Goal: Information Seeking & Learning: Check status

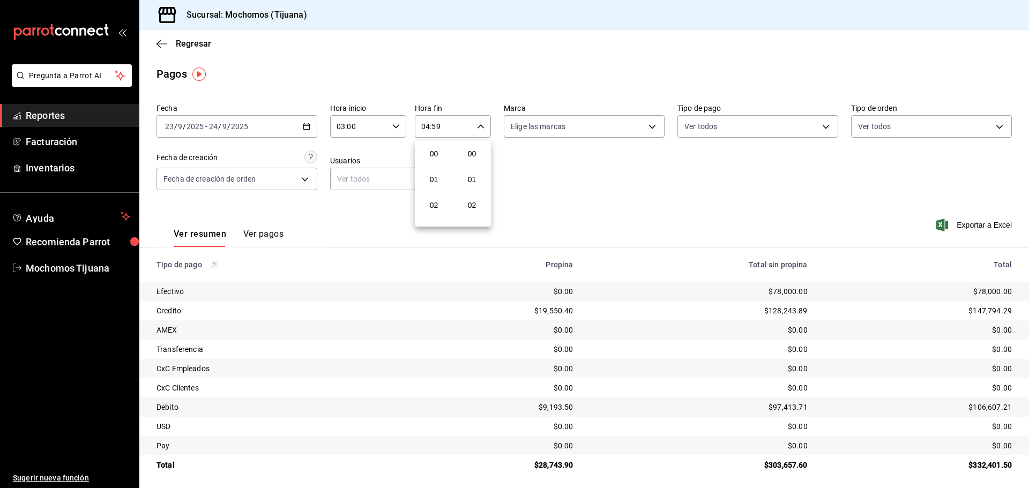
scroll to position [1458, 0]
click at [193, 44] on div at bounding box center [514, 244] width 1029 height 488
click at [201, 43] on span "Regresar" at bounding box center [193, 44] width 35 height 10
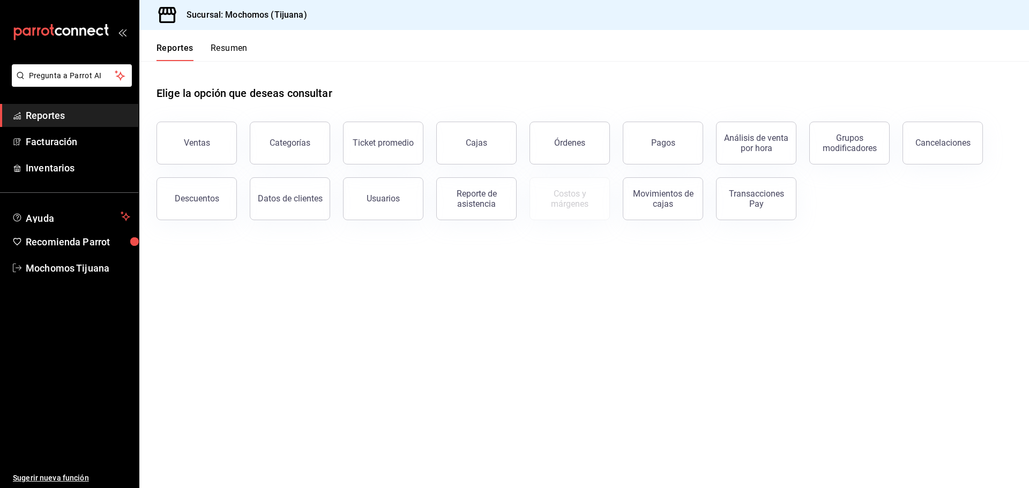
click at [201, 43] on div "Reportes Resumen" at bounding box center [201, 52] width 91 height 18
click at [661, 135] on button "Pagos" at bounding box center [663, 143] width 80 height 43
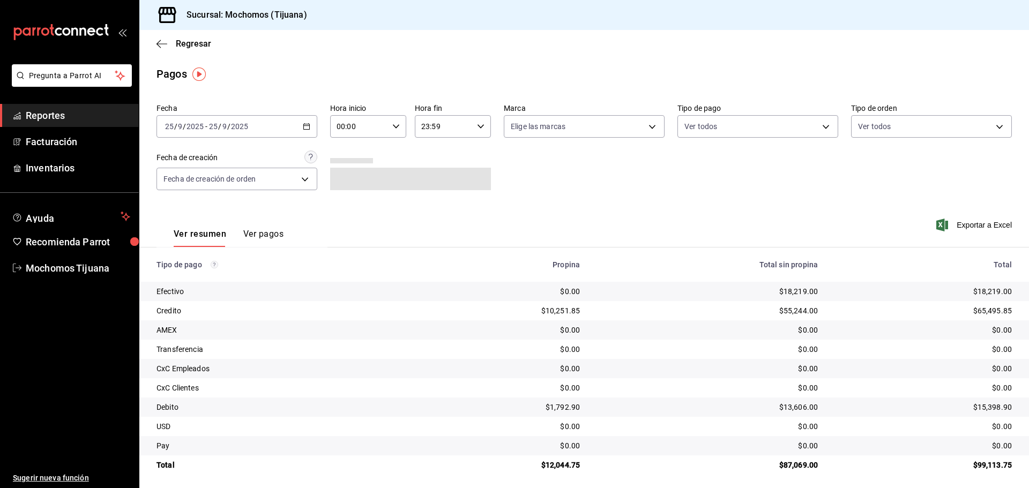
click at [394, 126] on icon "button" at bounding box center [396, 127] width 8 height 8
click at [349, 204] on span "04" at bounding box center [347, 203] width 21 height 9
type input "04:00"
click at [476, 124] on div at bounding box center [514, 244] width 1029 height 488
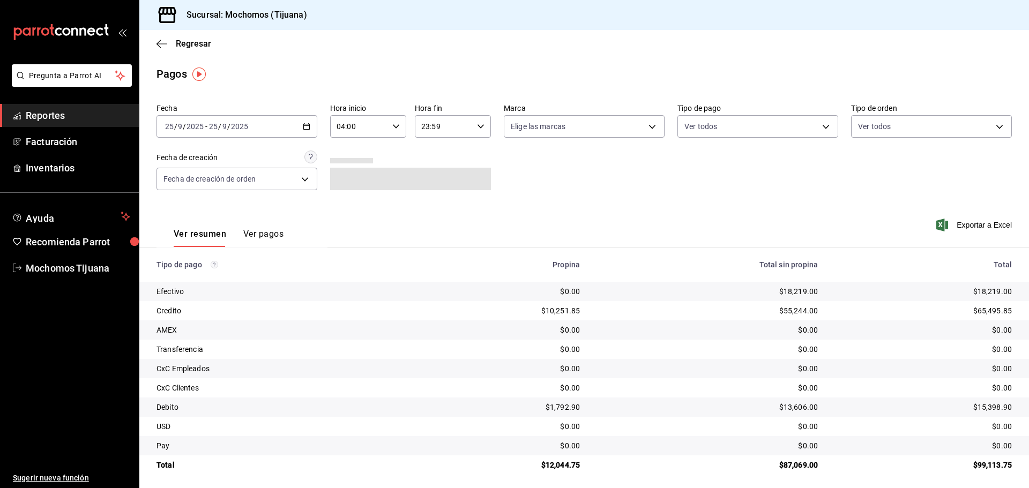
click at [477, 124] on icon "button" at bounding box center [481, 127] width 8 height 8
click at [429, 152] on span "04" at bounding box center [431, 154] width 21 height 9
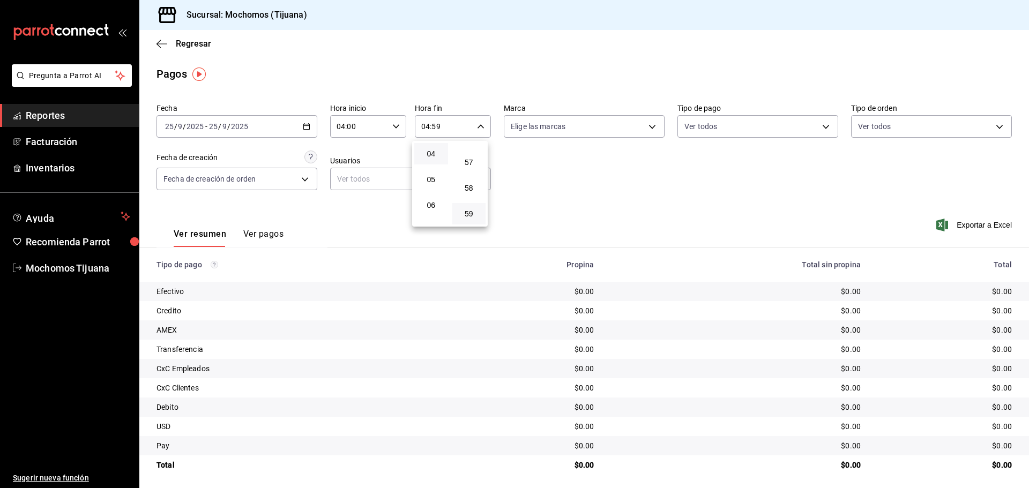
click at [429, 84] on div at bounding box center [514, 244] width 1029 height 488
click at [482, 126] on div "04:59 Hora fin" at bounding box center [453, 126] width 76 height 23
click at [431, 197] on button "22" at bounding box center [431, 187] width 34 height 21
type input "22:59"
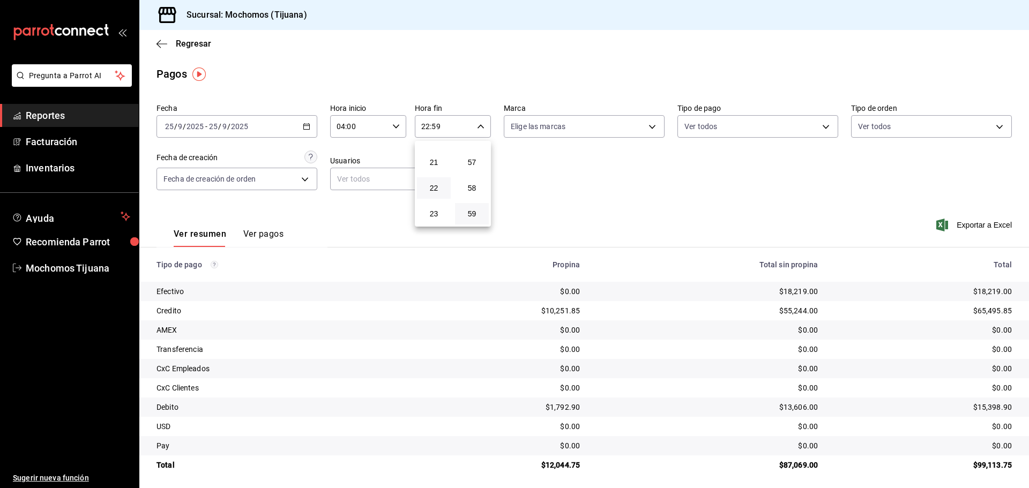
click at [578, 205] on div at bounding box center [514, 244] width 1029 height 488
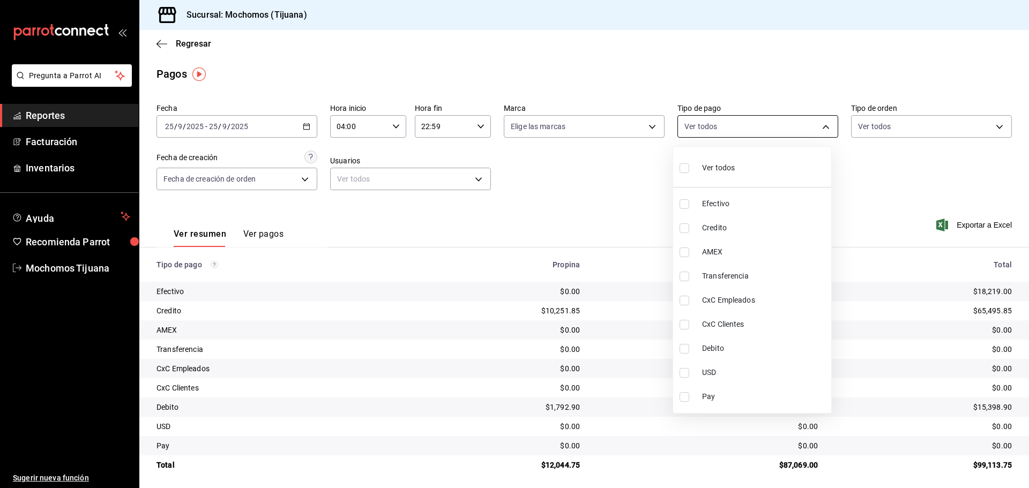
click at [818, 128] on body "Pregunta a Parrot AI Reportes Facturación Inventarios Ayuda Recomienda Parrot M…" at bounding box center [514, 244] width 1029 height 488
click at [681, 231] on input "checkbox" at bounding box center [685, 228] width 10 height 10
checkbox input "true"
type input "a27a072c-b141-4985-9f83-ae60dbe2196b"
click at [690, 349] on input "checkbox" at bounding box center [689, 349] width 10 height 10
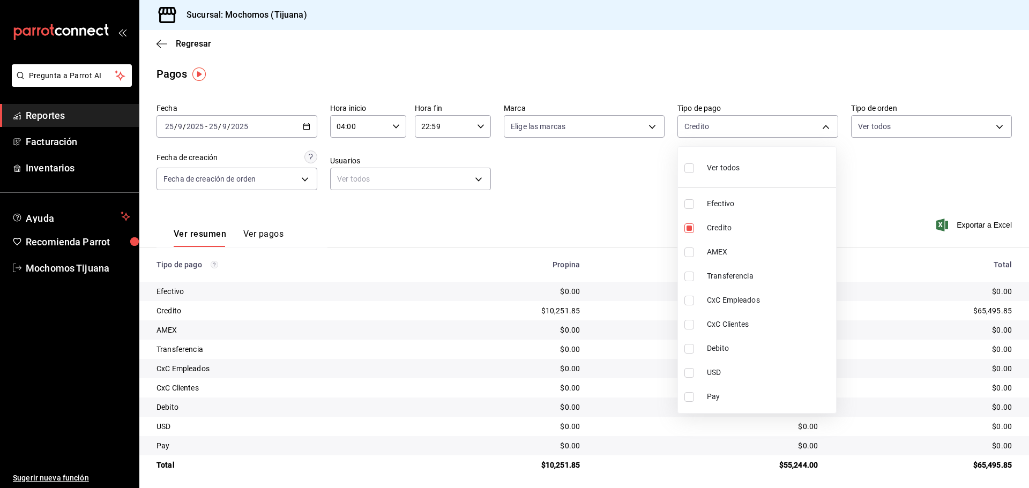
checkbox input "true"
type input "a27a072c-b141-4985-9f83-ae60dbe2196b,b7370aa5-450f-4a05-bab4-2784151f97fb"
click at [479, 125] on div at bounding box center [514, 244] width 1029 height 488
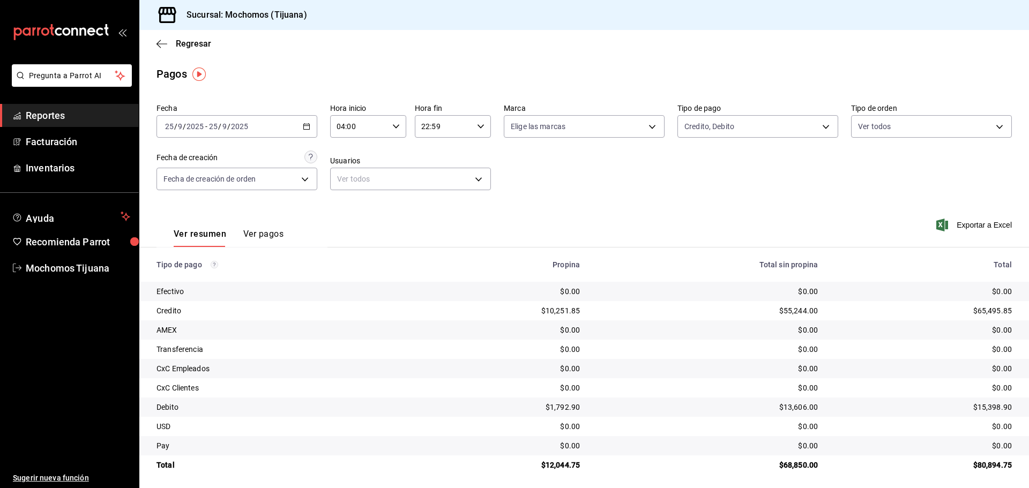
click at [479, 125] on icon "button" at bounding box center [481, 127] width 8 height 8
click at [428, 153] on span "00" at bounding box center [431, 154] width 21 height 9
type input "00:59"
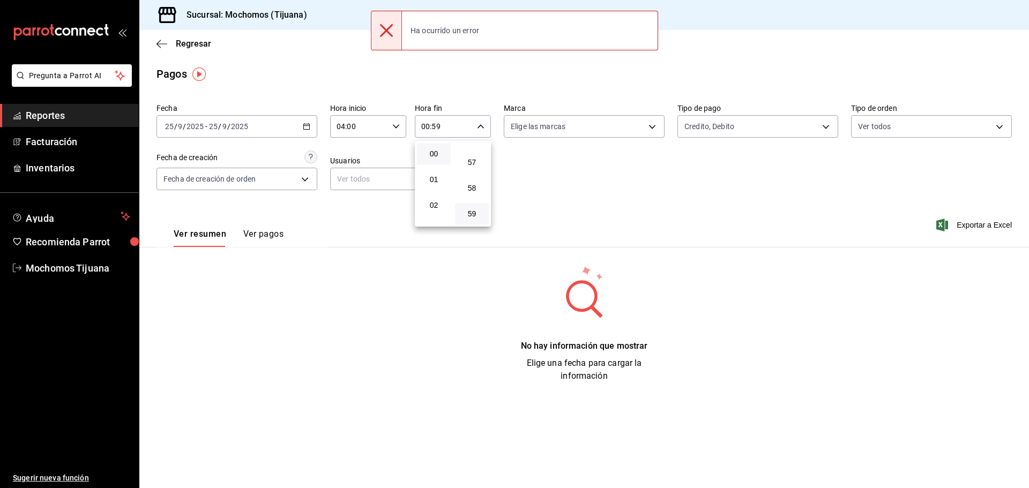
click at [542, 190] on div at bounding box center [514, 244] width 1029 height 488
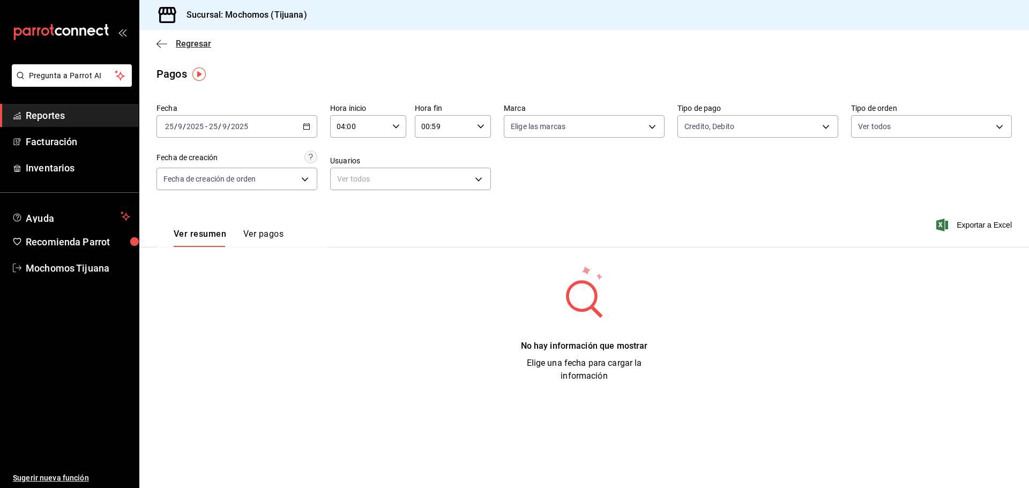
click at [183, 41] on span "Regresar" at bounding box center [193, 44] width 35 height 10
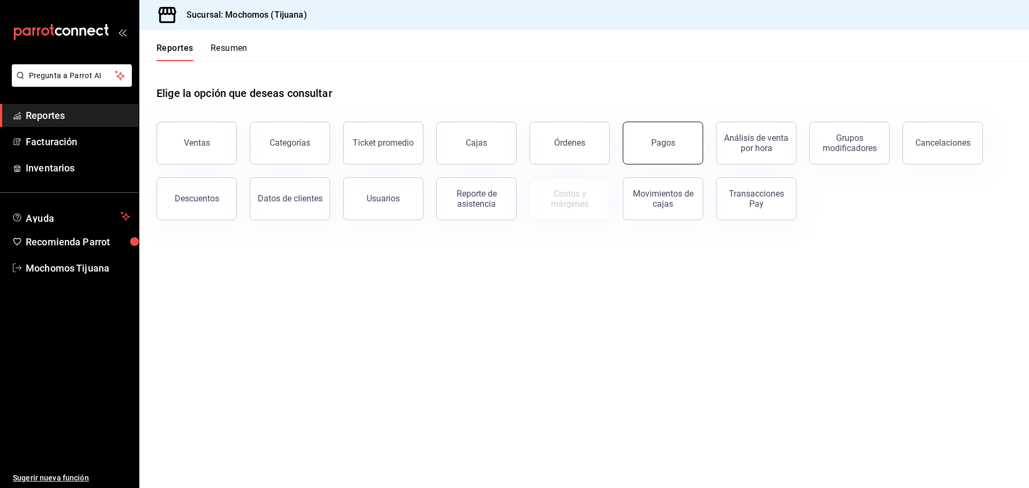
click at [668, 144] on div "Pagos" at bounding box center [663, 143] width 24 height 10
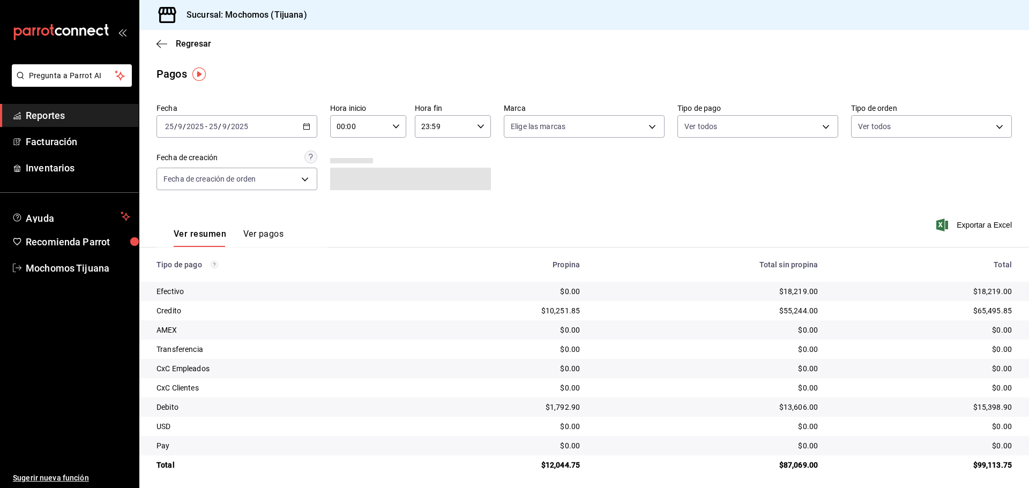
click at [397, 123] on icon "button" at bounding box center [396, 127] width 8 height 8
click at [345, 153] on span "04" at bounding box center [347, 149] width 21 height 9
type input "04:00"
click at [564, 162] on div at bounding box center [514, 244] width 1029 height 488
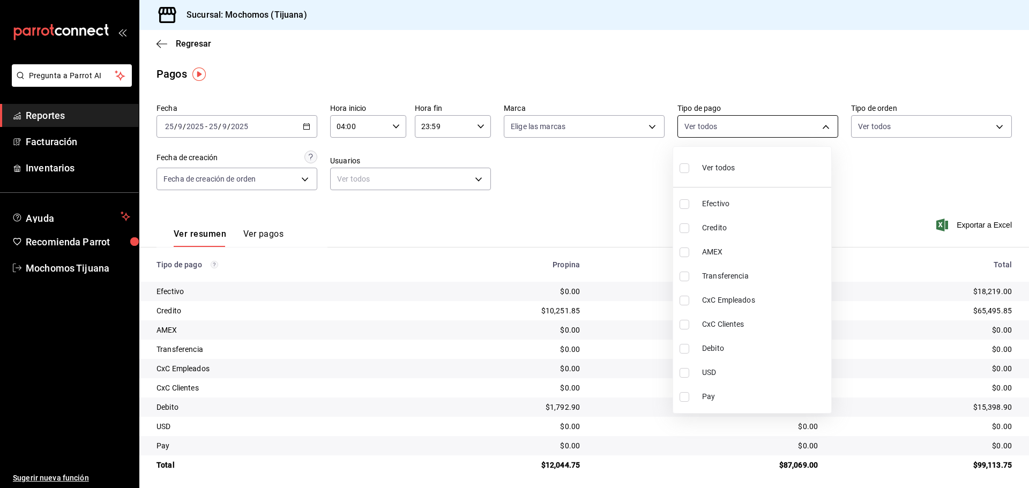
click at [823, 126] on body "Pregunta a Parrot AI Reportes Facturación Inventarios Ayuda Recomienda Parrot M…" at bounding box center [514, 244] width 1029 height 488
click at [684, 224] on input "checkbox" at bounding box center [685, 228] width 10 height 10
checkbox input "true"
type input "a27a072c-b141-4985-9f83-ae60dbe2196b"
click at [689, 350] on input "checkbox" at bounding box center [689, 349] width 10 height 10
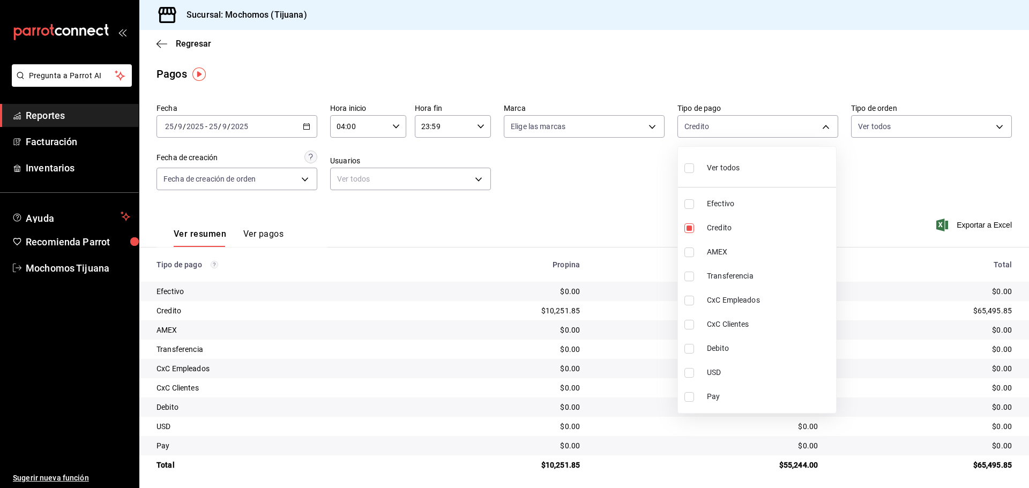
checkbox input "true"
type input "a27a072c-b141-4985-9f83-ae60dbe2196b,b7370aa5-450f-4a05-bab4-2784151f97fb"
click at [552, 183] on div at bounding box center [514, 244] width 1029 height 488
